Goal: Task Accomplishment & Management: Complete application form

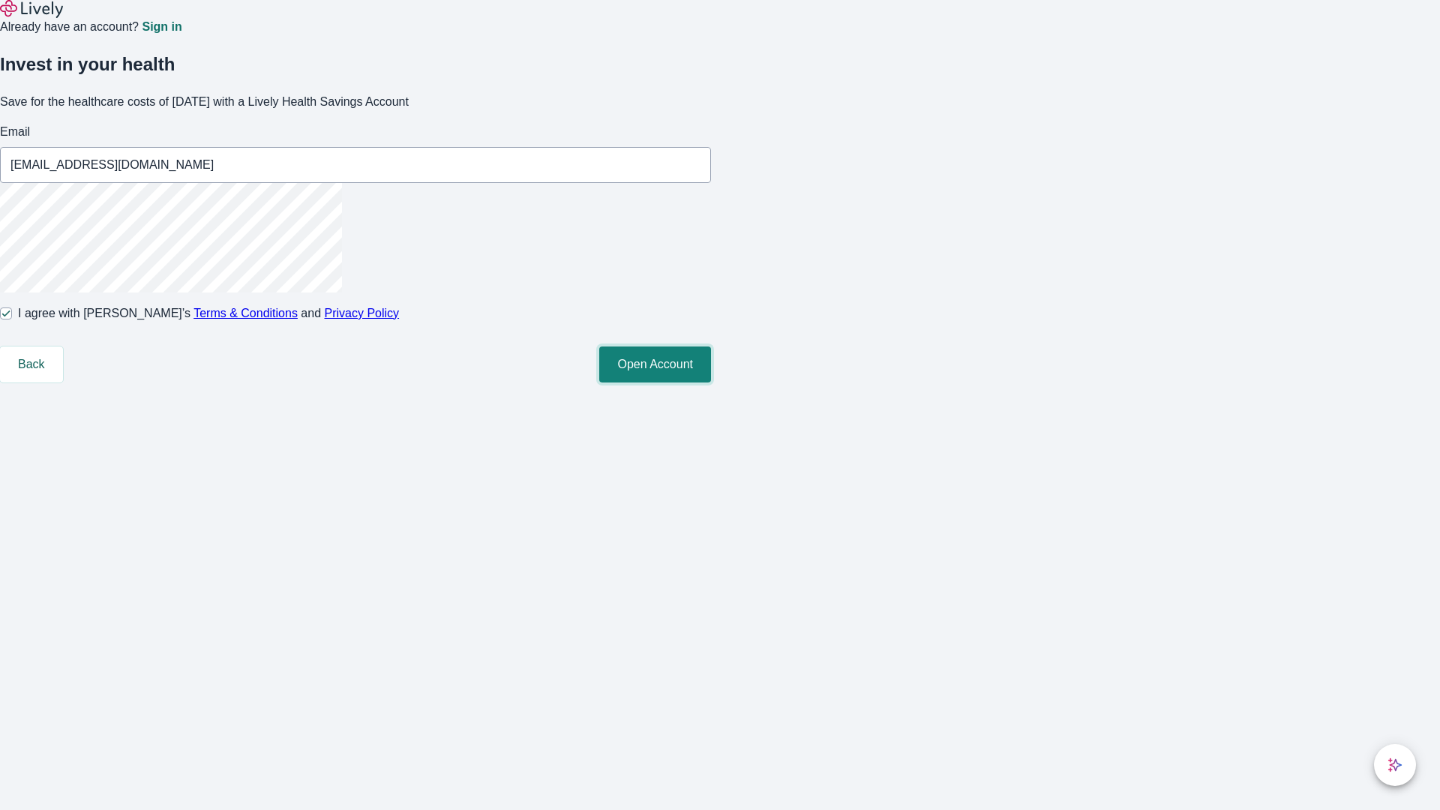
click at [711, 383] on button "Open Account" at bounding box center [655, 365] width 112 height 36
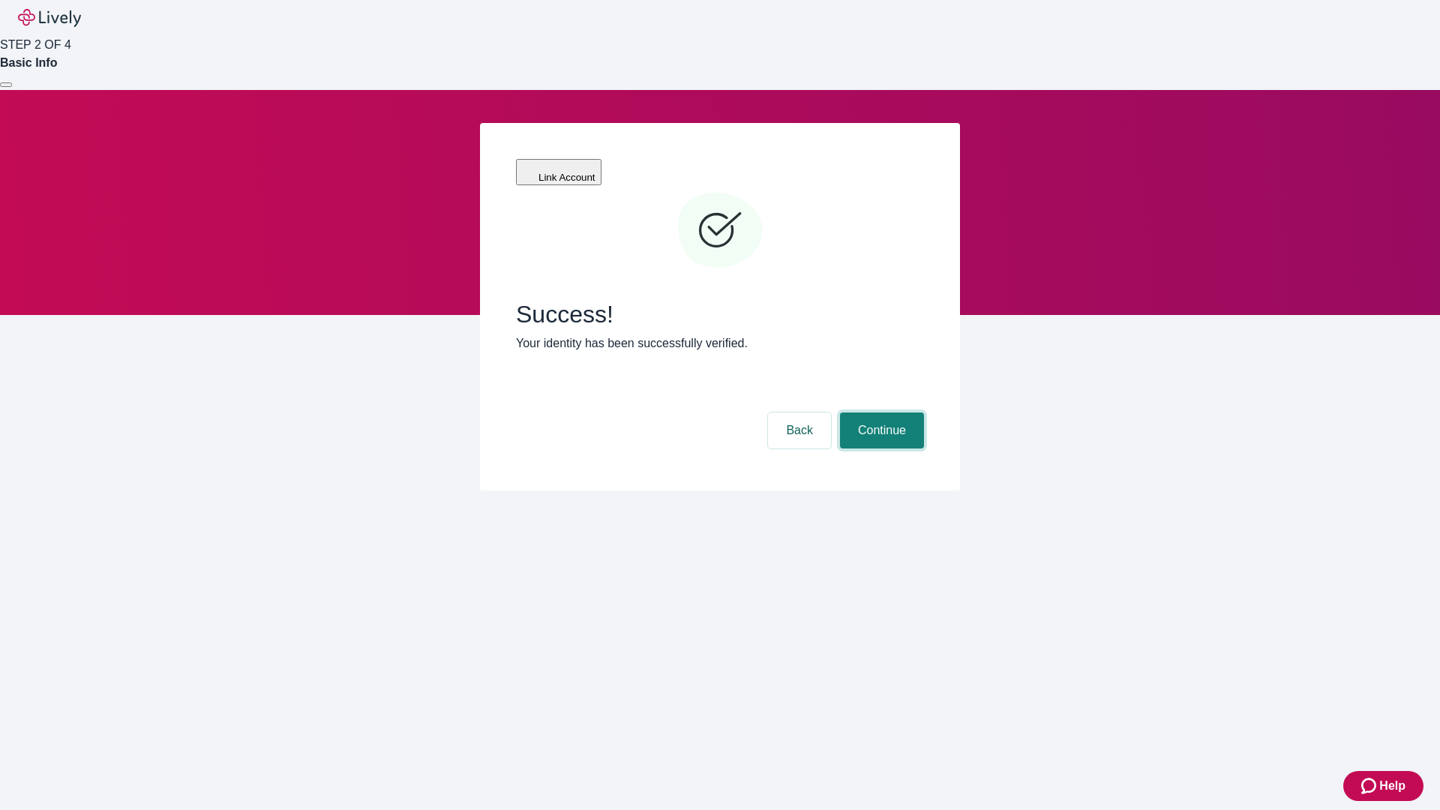
click at [880, 413] on button "Continue" at bounding box center [882, 431] width 84 height 36
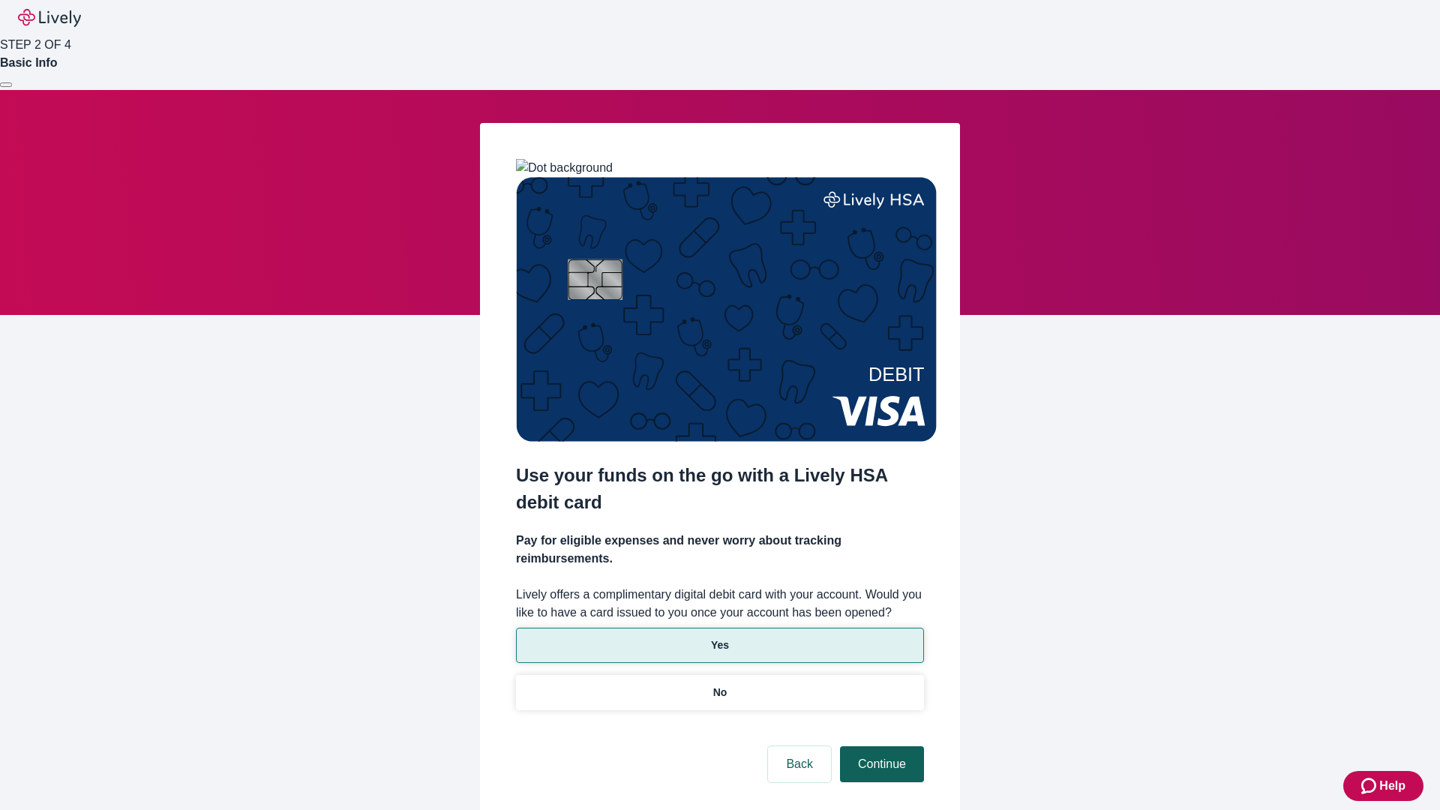
click at [719, 638] on p "Yes" at bounding box center [720, 646] width 18 height 16
click at [880, 746] on button "Continue" at bounding box center [882, 764] width 84 height 36
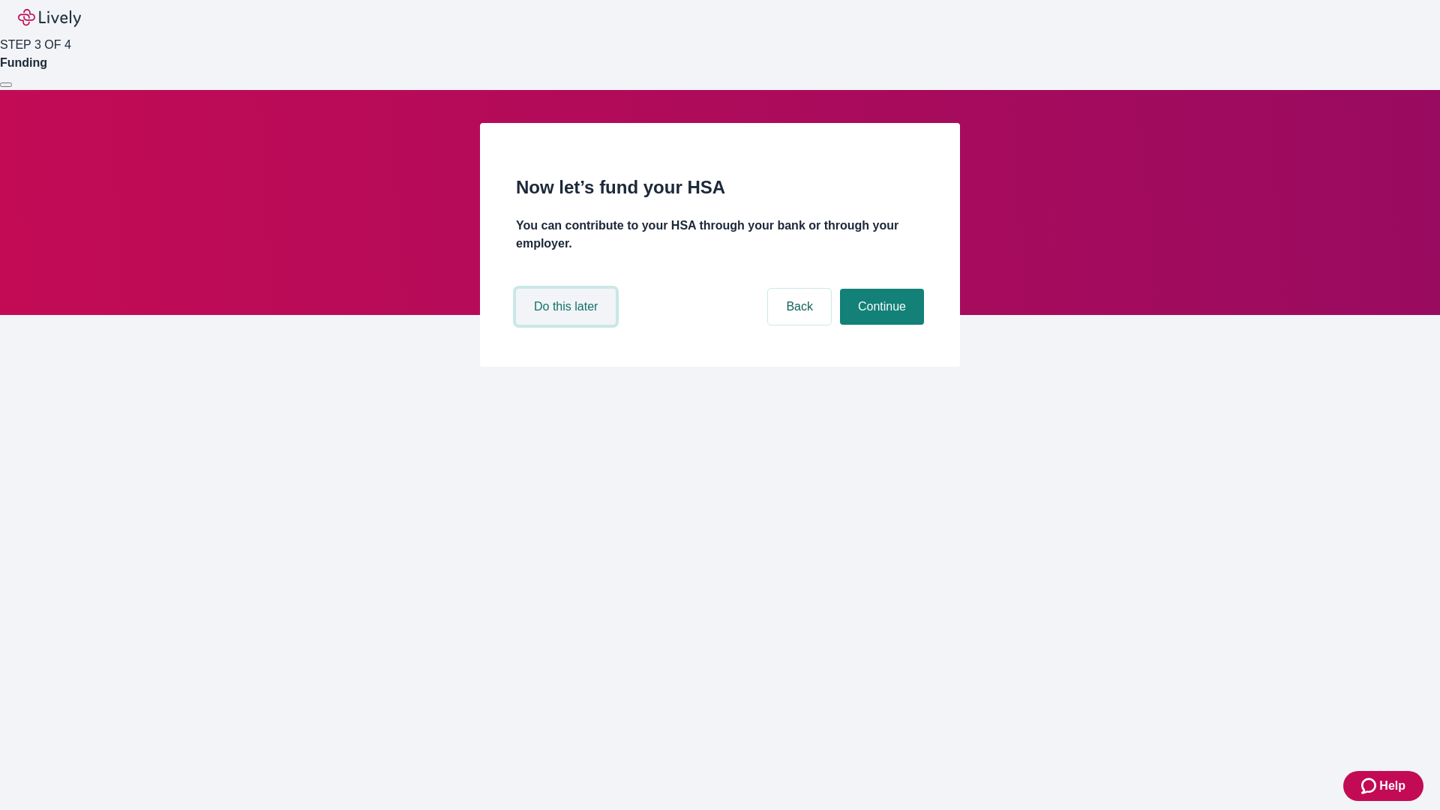
click at [568, 325] on button "Do this later" at bounding box center [566, 307] width 100 height 36
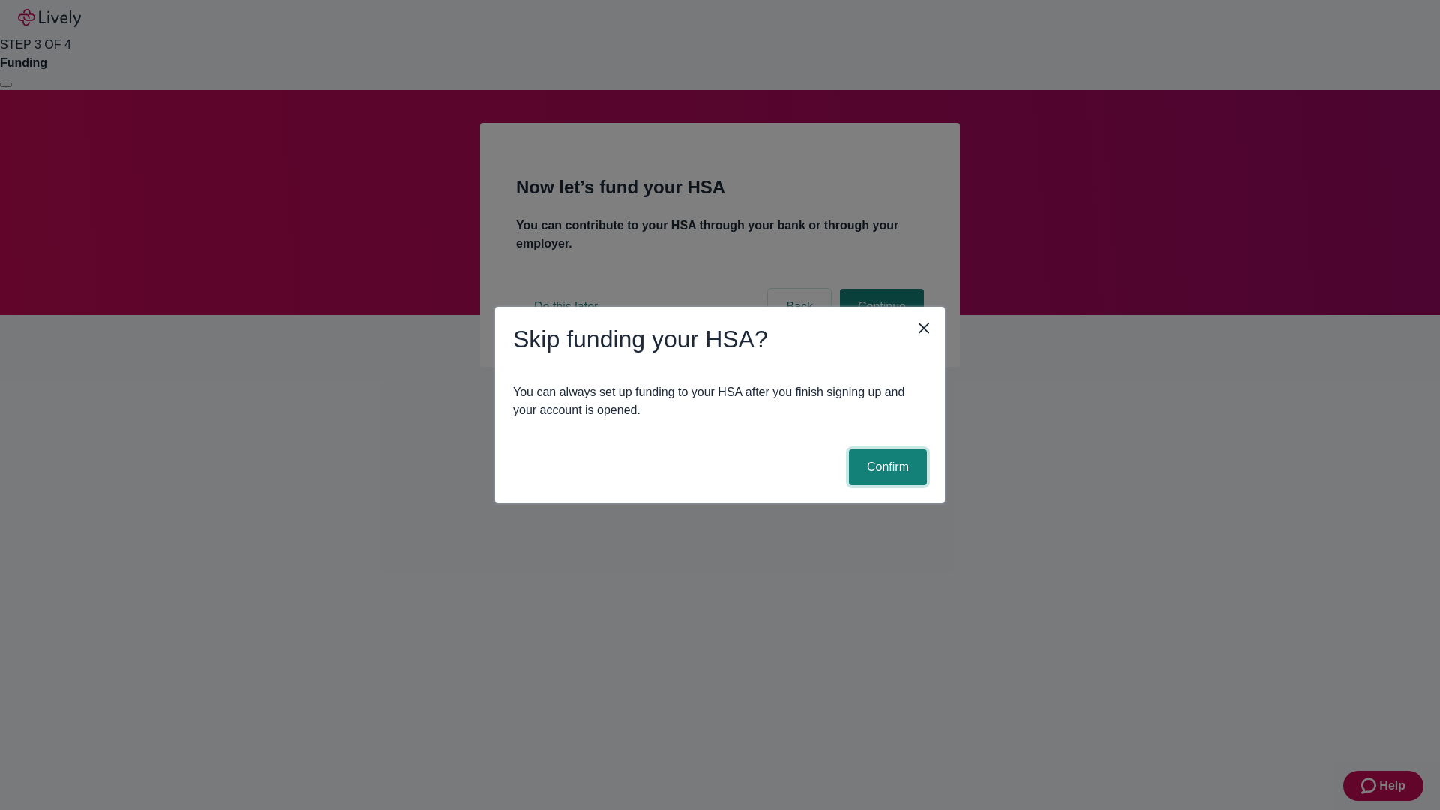
click at [886, 467] on button "Confirm" at bounding box center [888, 467] width 78 height 36
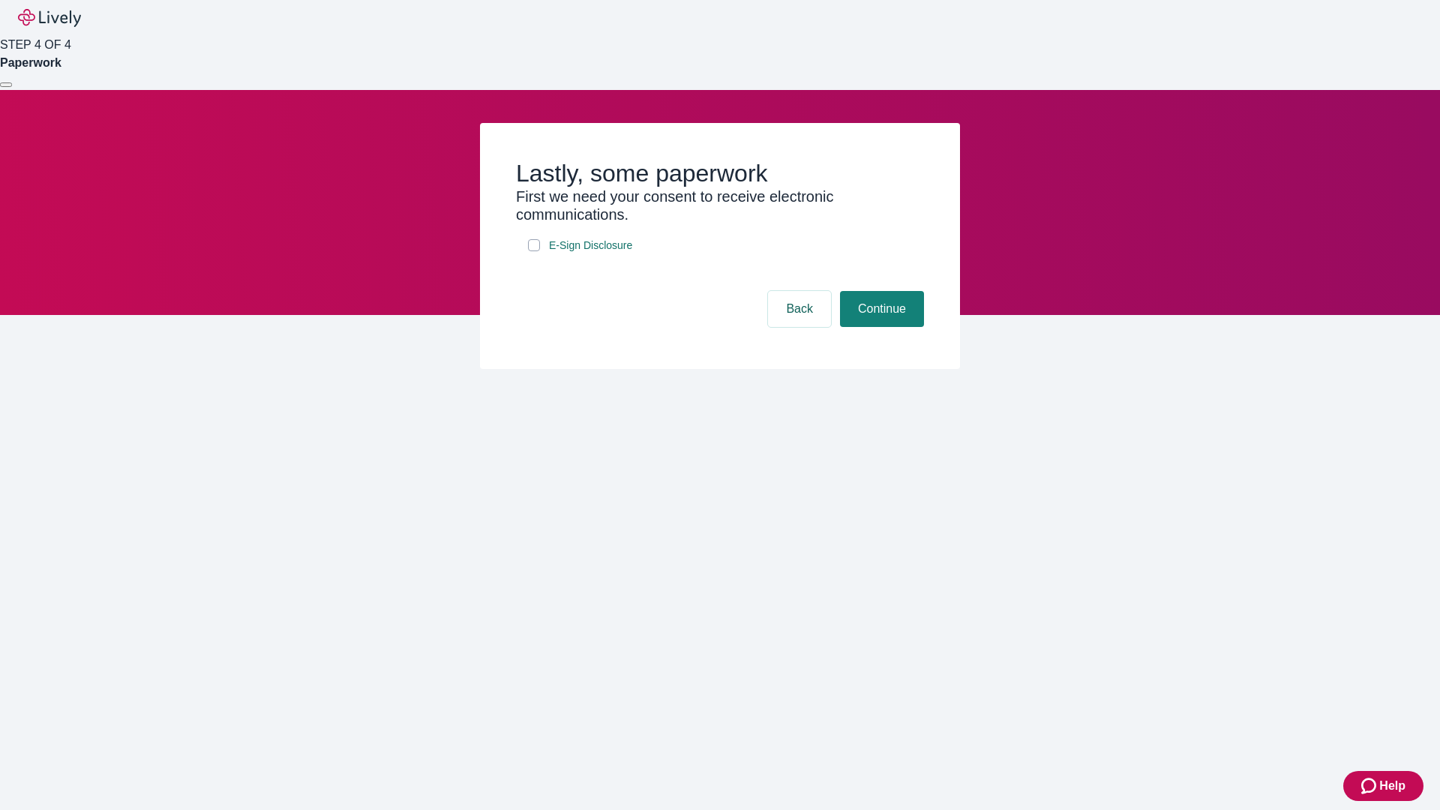
click at [534, 251] on input "E-Sign Disclosure" at bounding box center [534, 245] width 12 height 12
checkbox input "true"
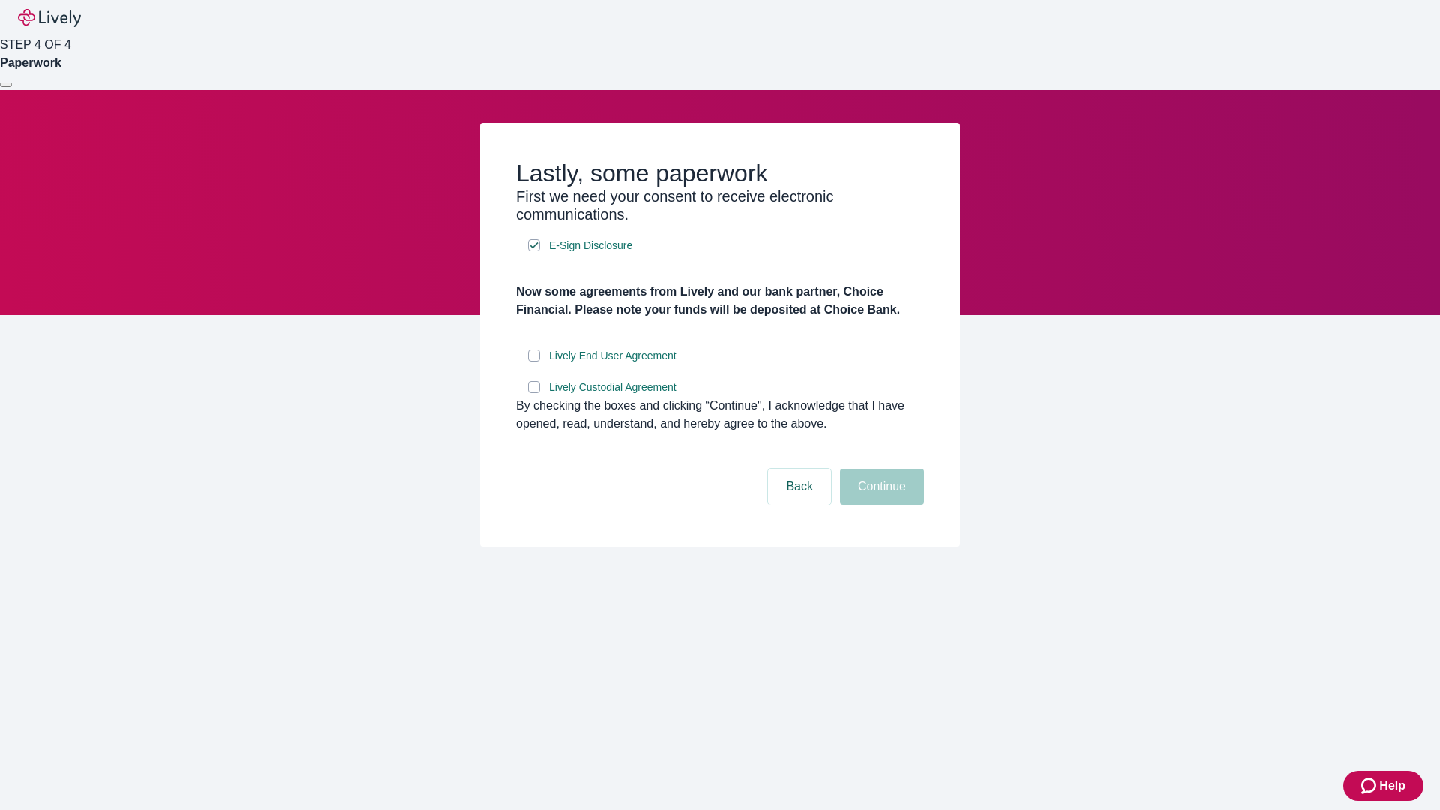
click at [534, 362] on input "Lively End User Agreement" at bounding box center [534, 356] width 12 height 12
checkbox input "true"
click at [534, 393] on input "Lively Custodial Agreement" at bounding box center [534, 387] width 12 height 12
checkbox input "true"
click at [880, 505] on button "Continue" at bounding box center [882, 487] width 84 height 36
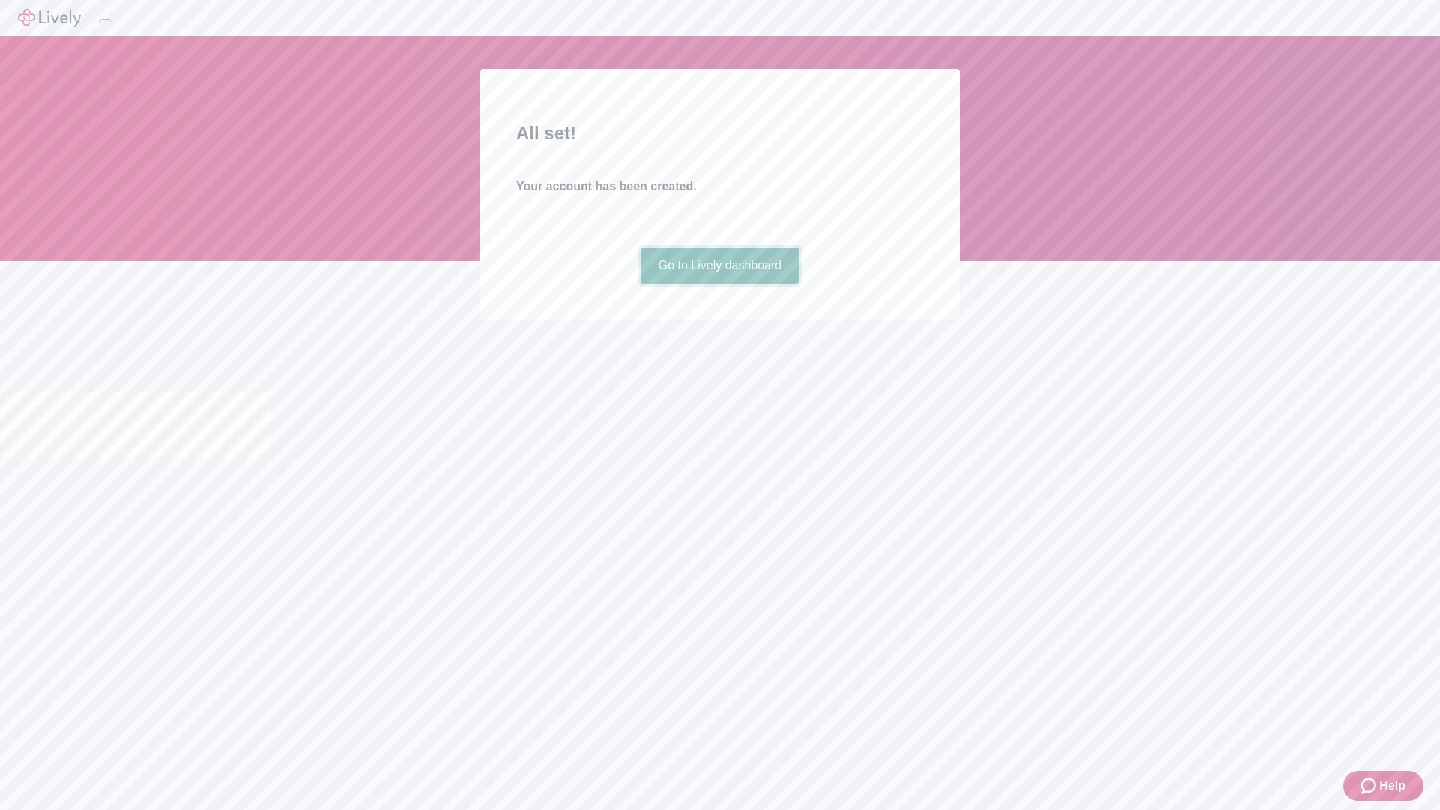
click at [719, 284] on link "Go to Lively dashboard" at bounding box center [721, 266] width 160 height 36
